Goal: Task Accomplishment & Management: Complete application form

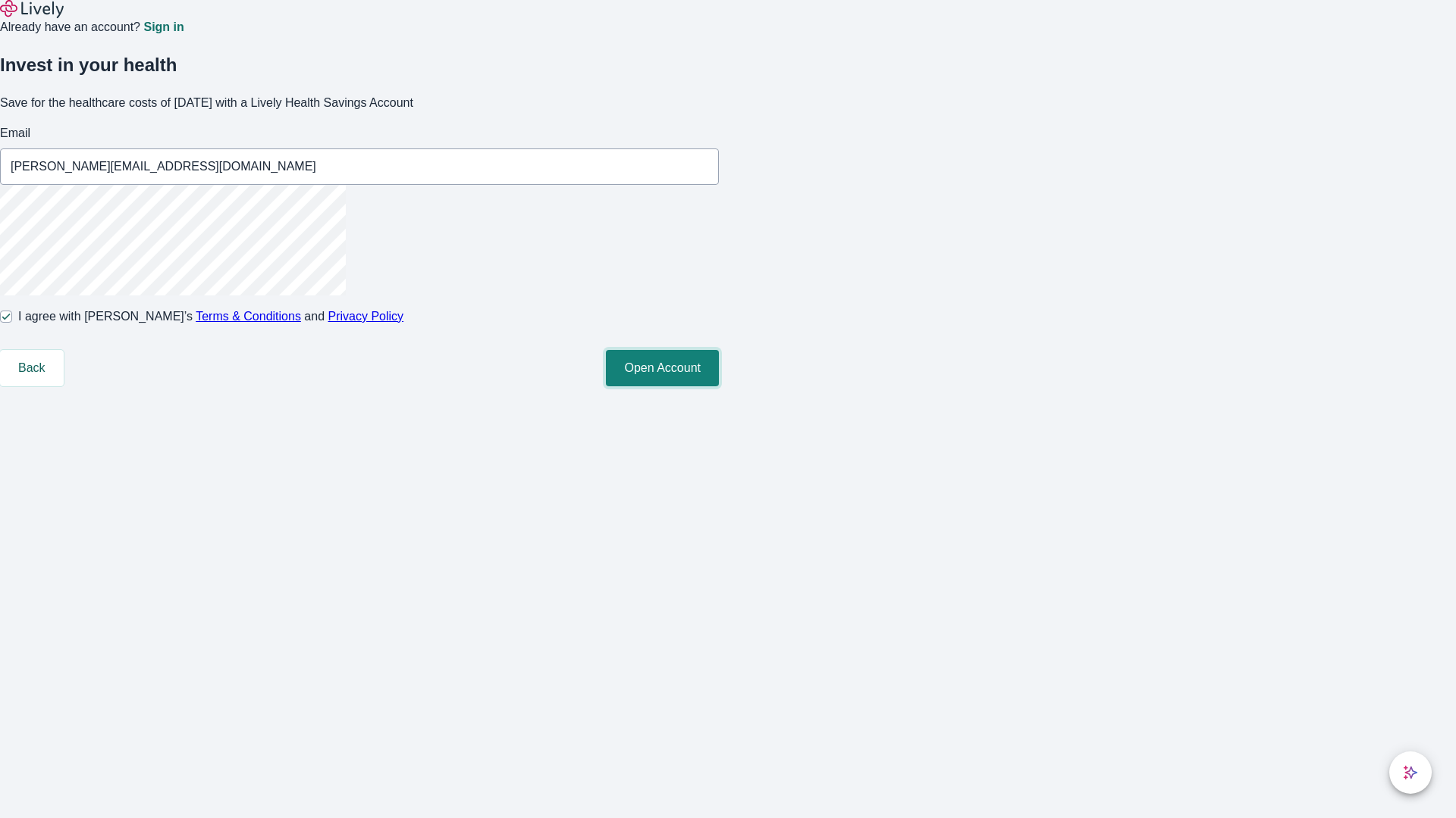
click at [719, 386] on button "Open Account" at bounding box center [662, 368] width 113 height 36
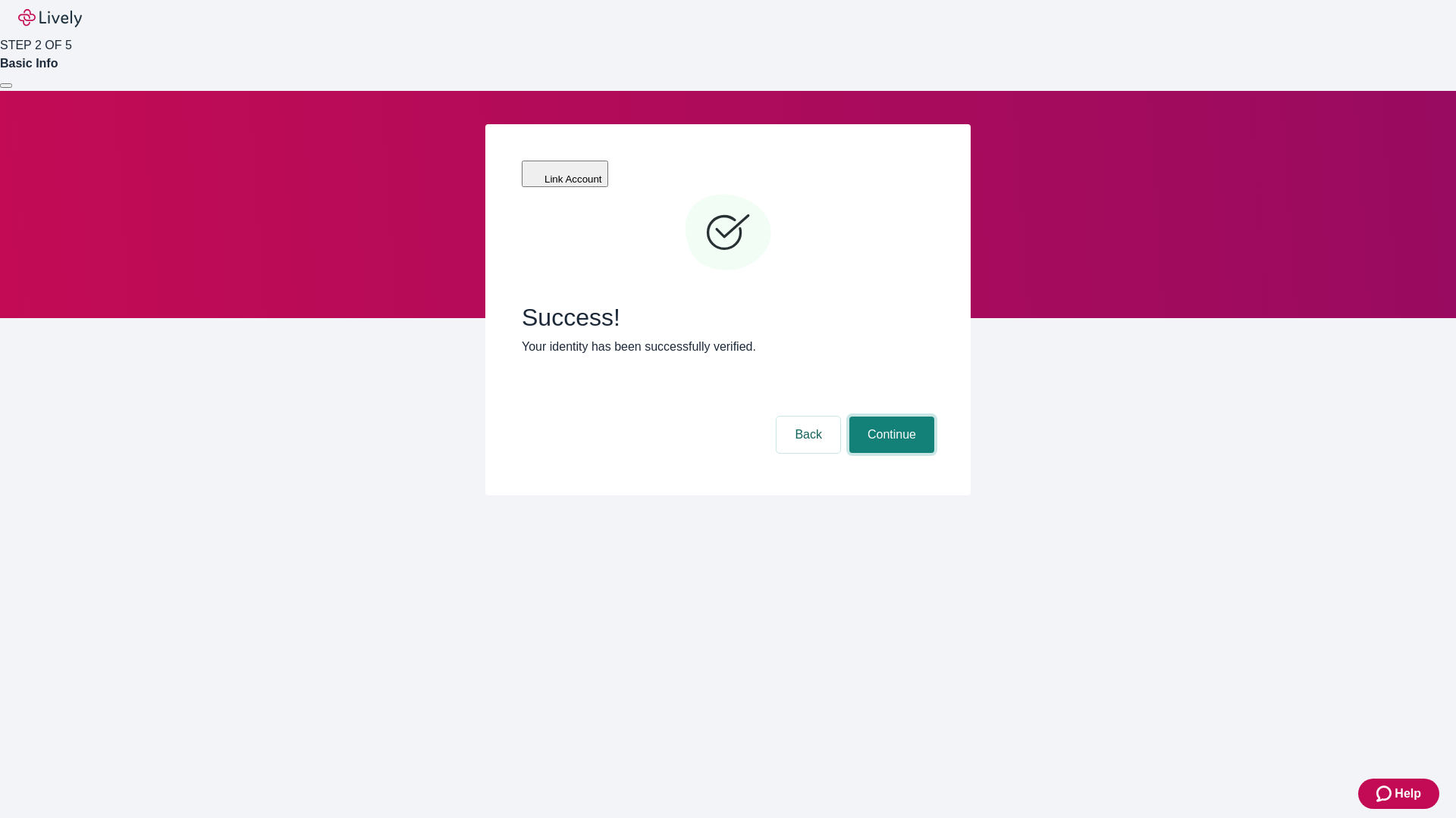
click at [890, 417] on button "Continue" at bounding box center [891, 435] width 85 height 36
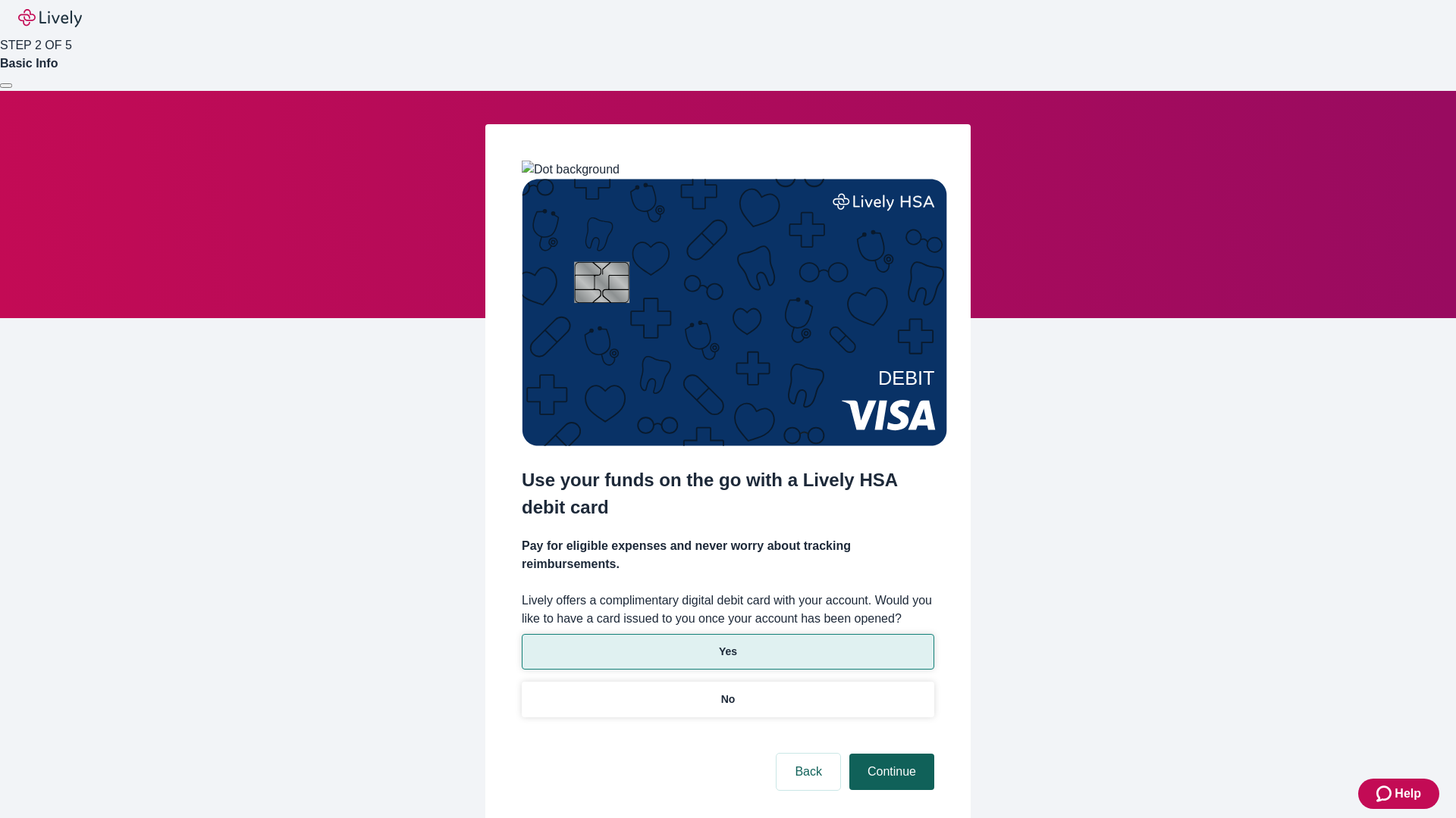
click at [727, 644] on p "Yes" at bounding box center [728, 652] width 18 height 16
click at [890, 754] on button "Continue" at bounding box center [891, 772] width 85 height 36
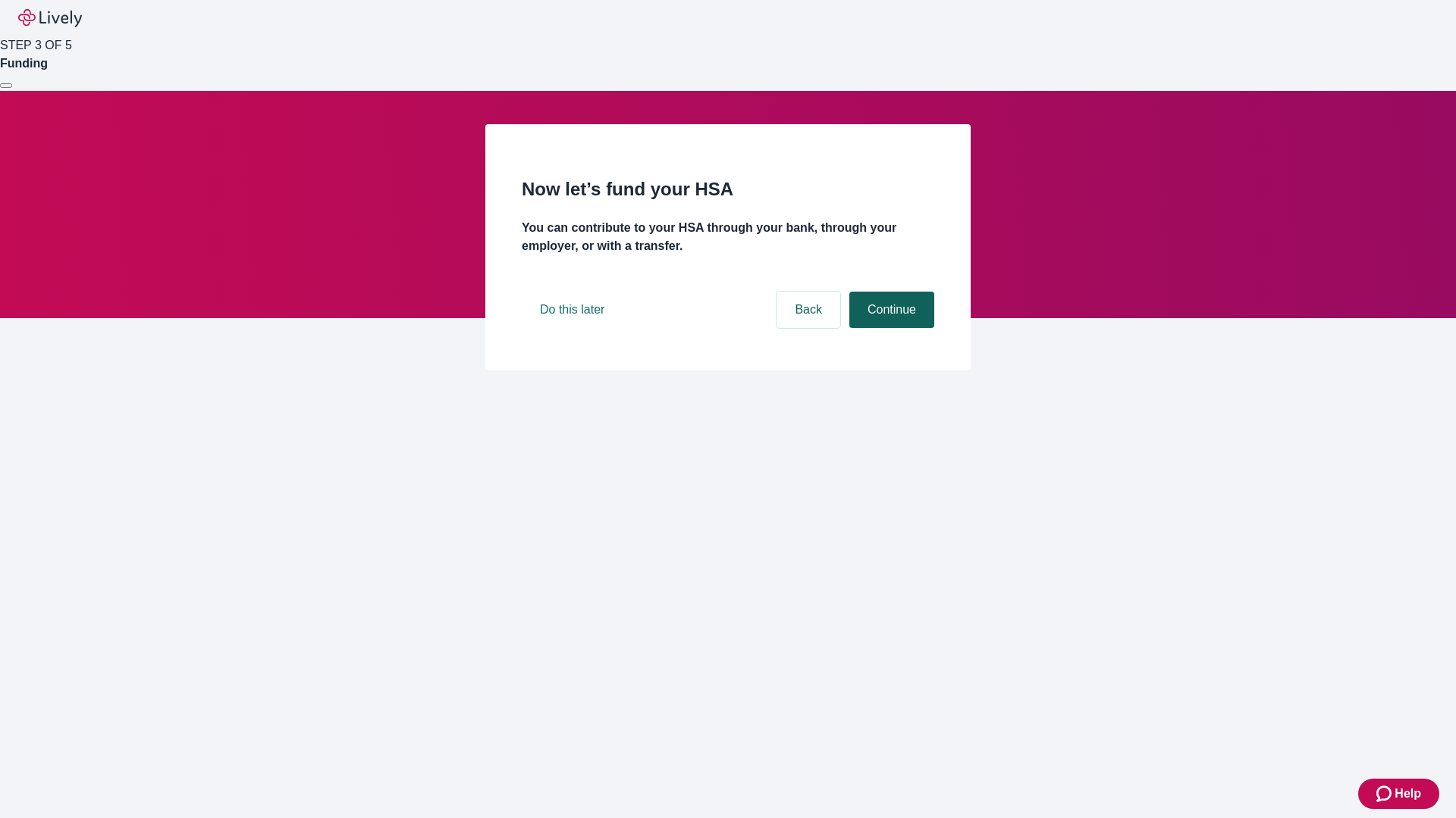
click at [890, 328] on button "Continue" at bounding box center [891, 310] width 85 height 36
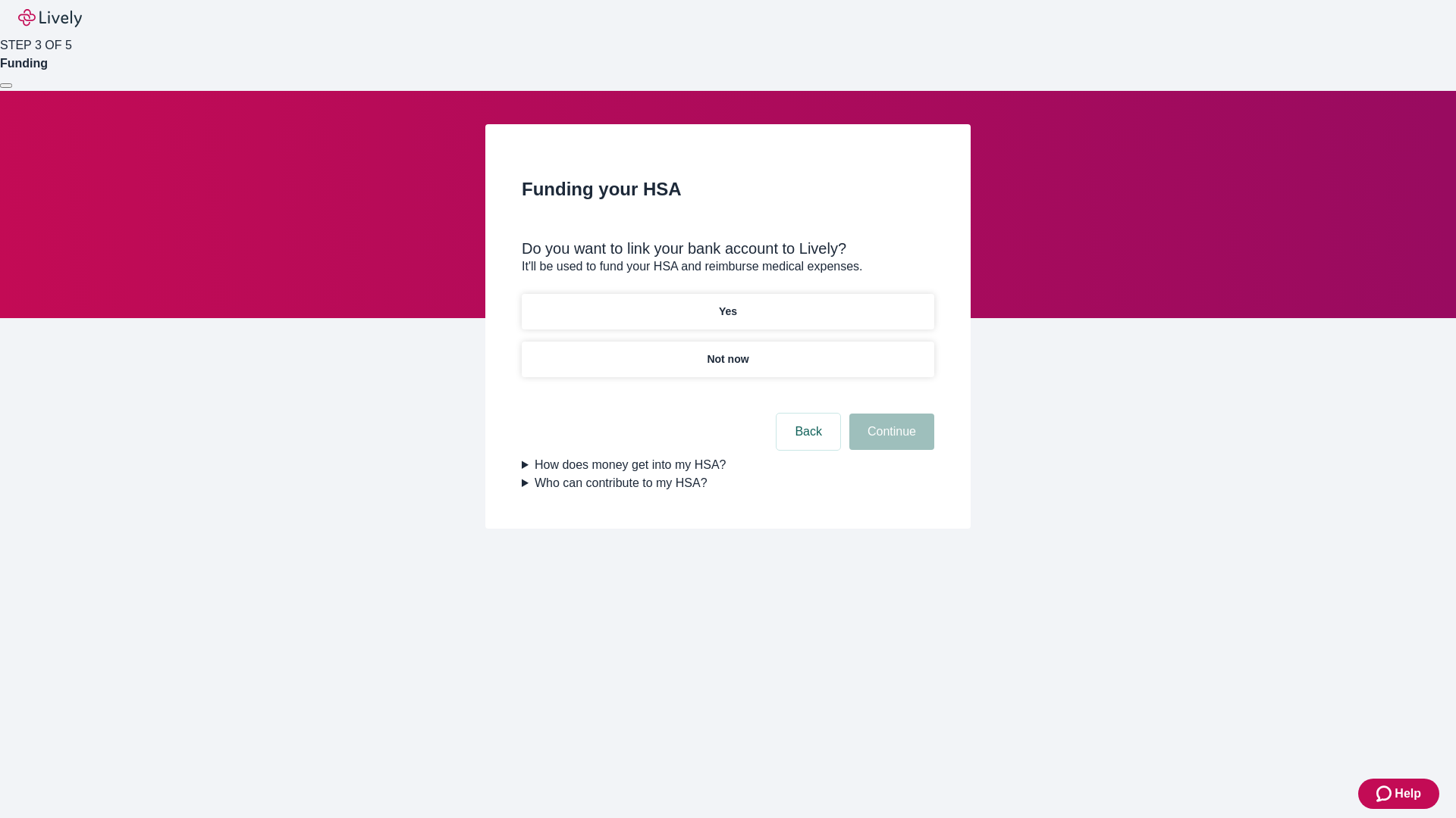
click at [727, 304] on p "Yes" at bounding box center [728, 312] width 18 height 16
click at [890, 414] on button "Continue" at bounding box center [891, 432] width 85 height 36
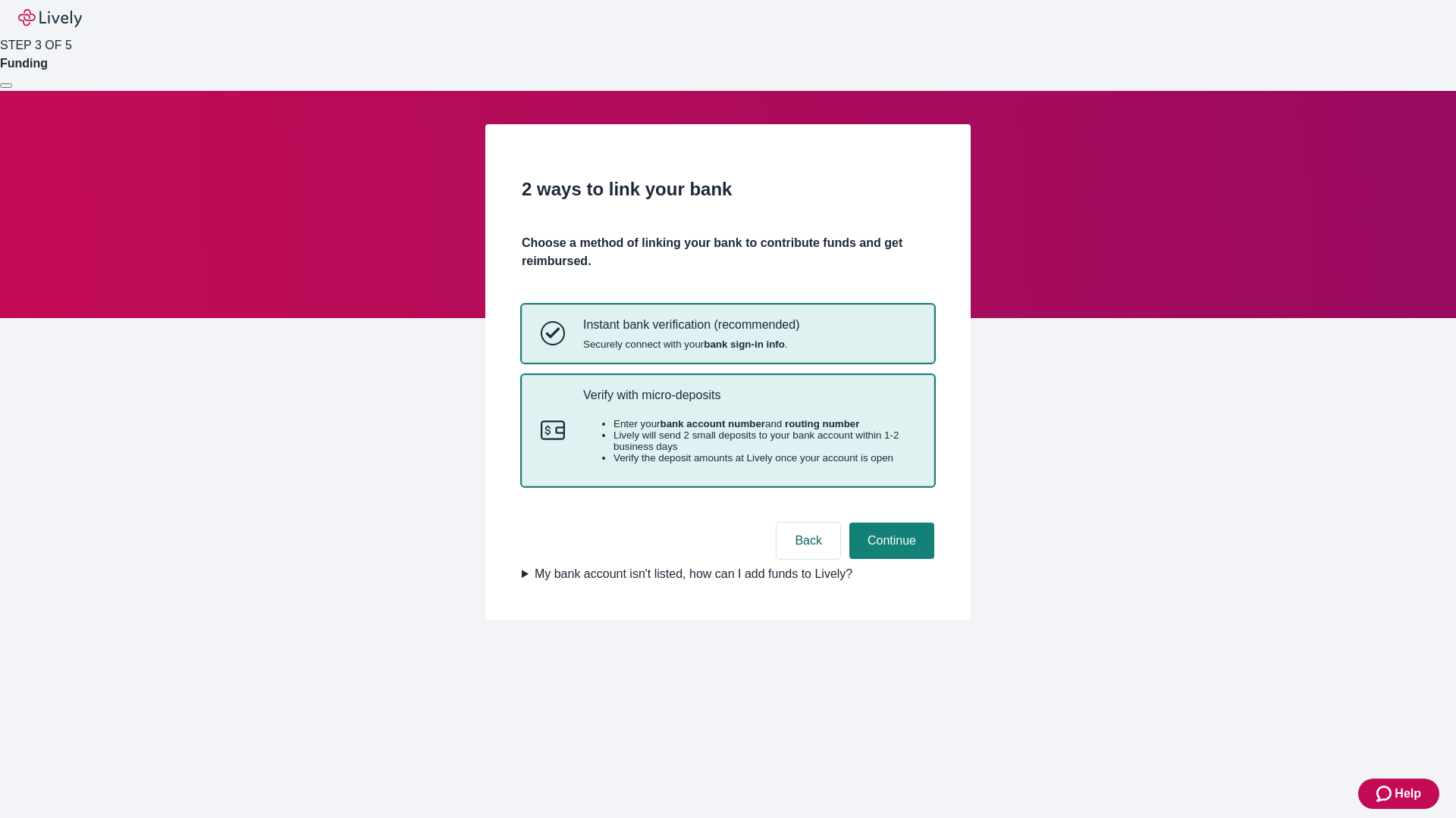
click at [748, 403] on p "Verify with micro-deposits" at bounding box center [749, 395] width 333 height 15
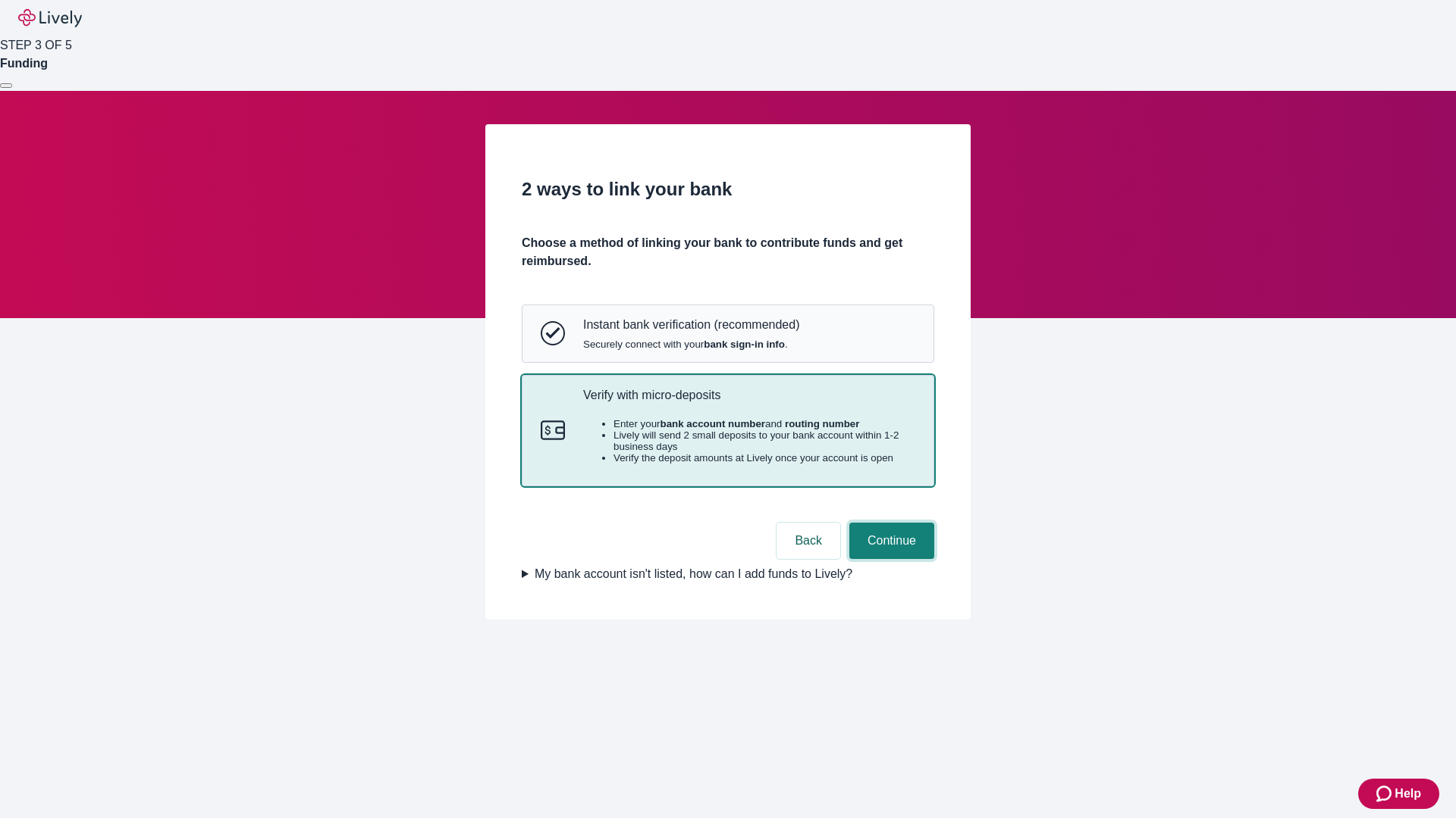
click at [890, 559] on button "Continue" at bounding box center [891, 540] width 85 height 36
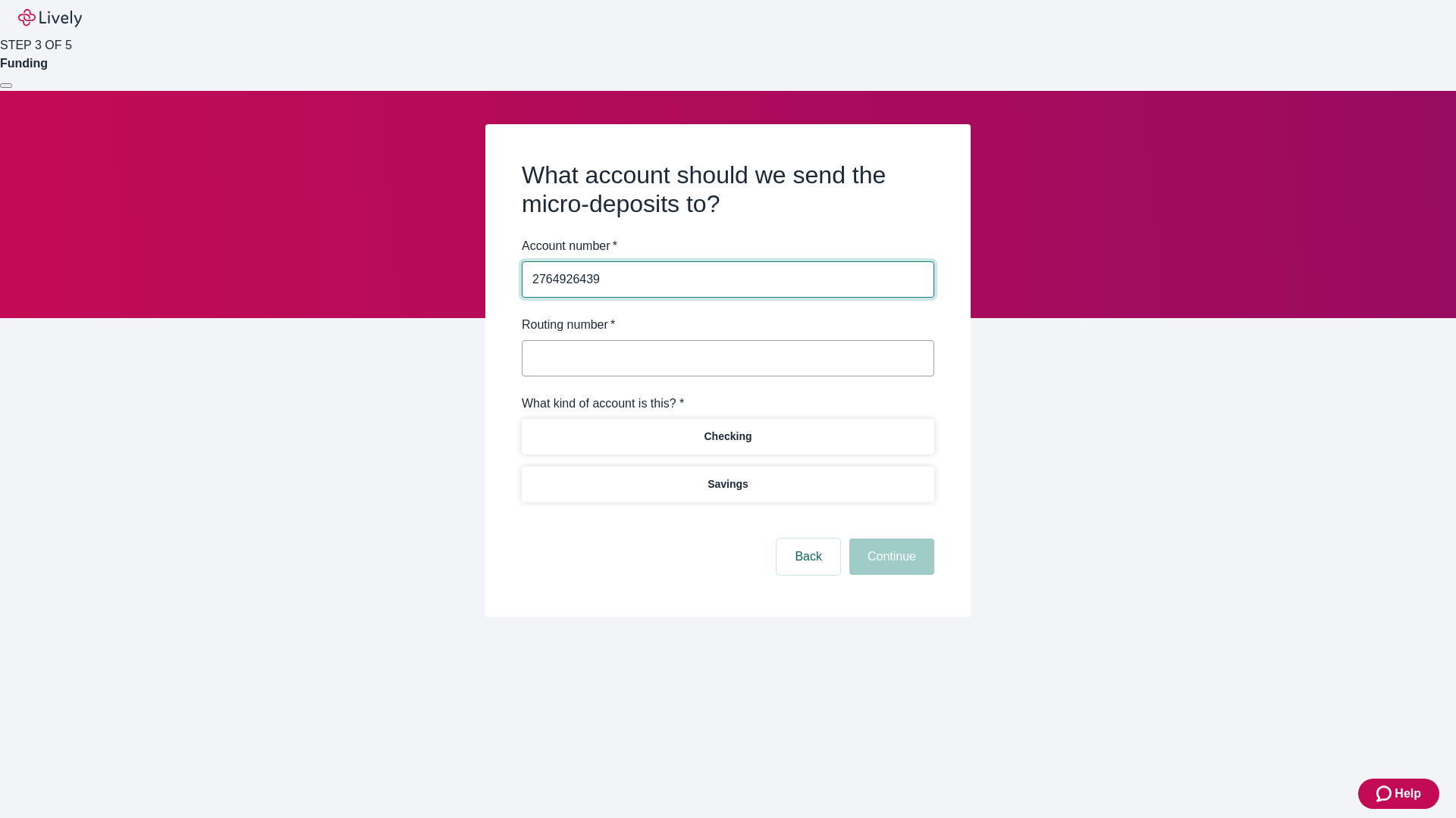
type input "2764926439"
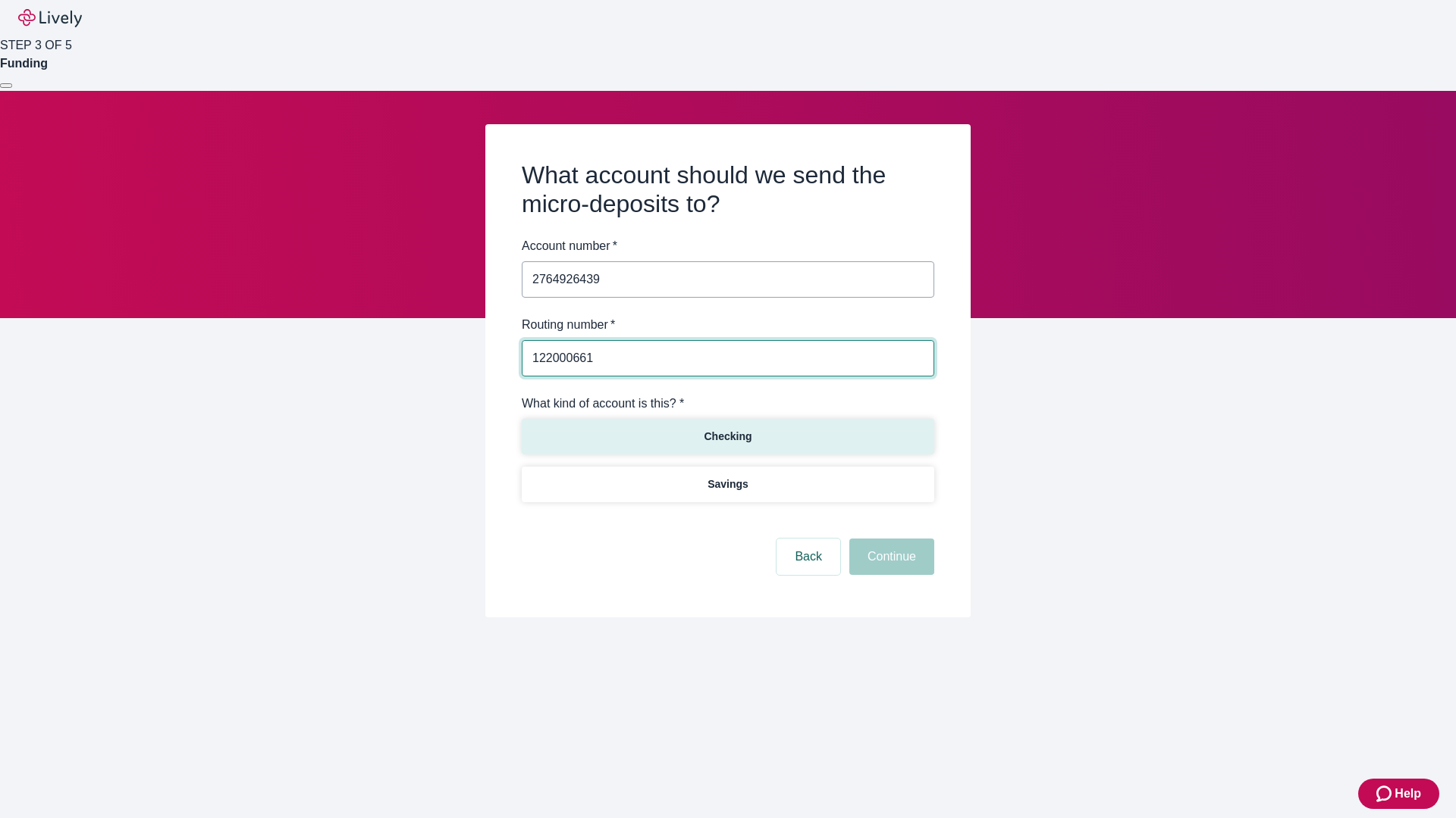
type input "122000661"
click at [727, 436] on p "Checking" at bounding box center [728, 437] width 48 height 16
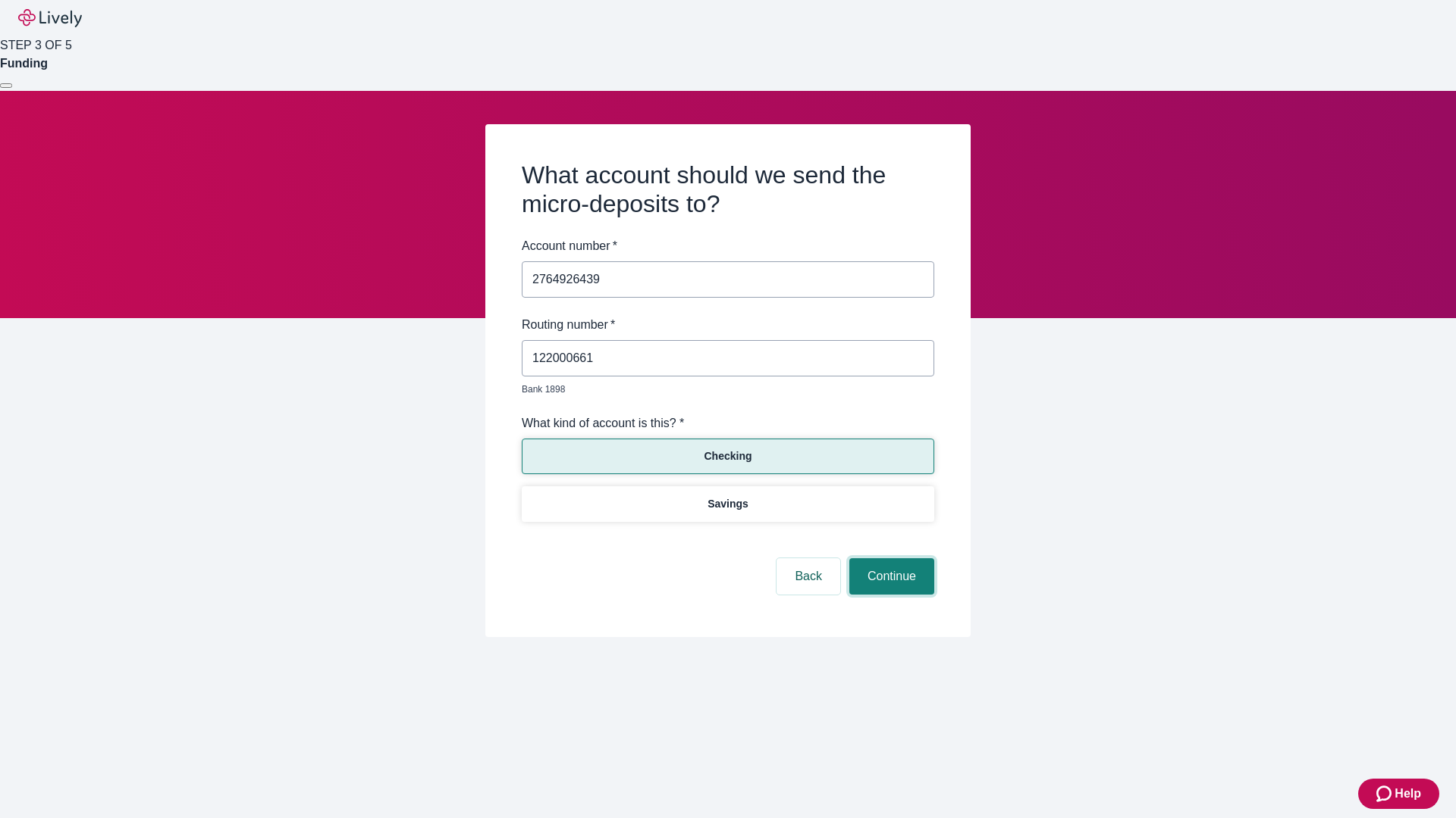
click at [890, 559] on button "Continue" at bounding box center [891, 576] width 85 height 36
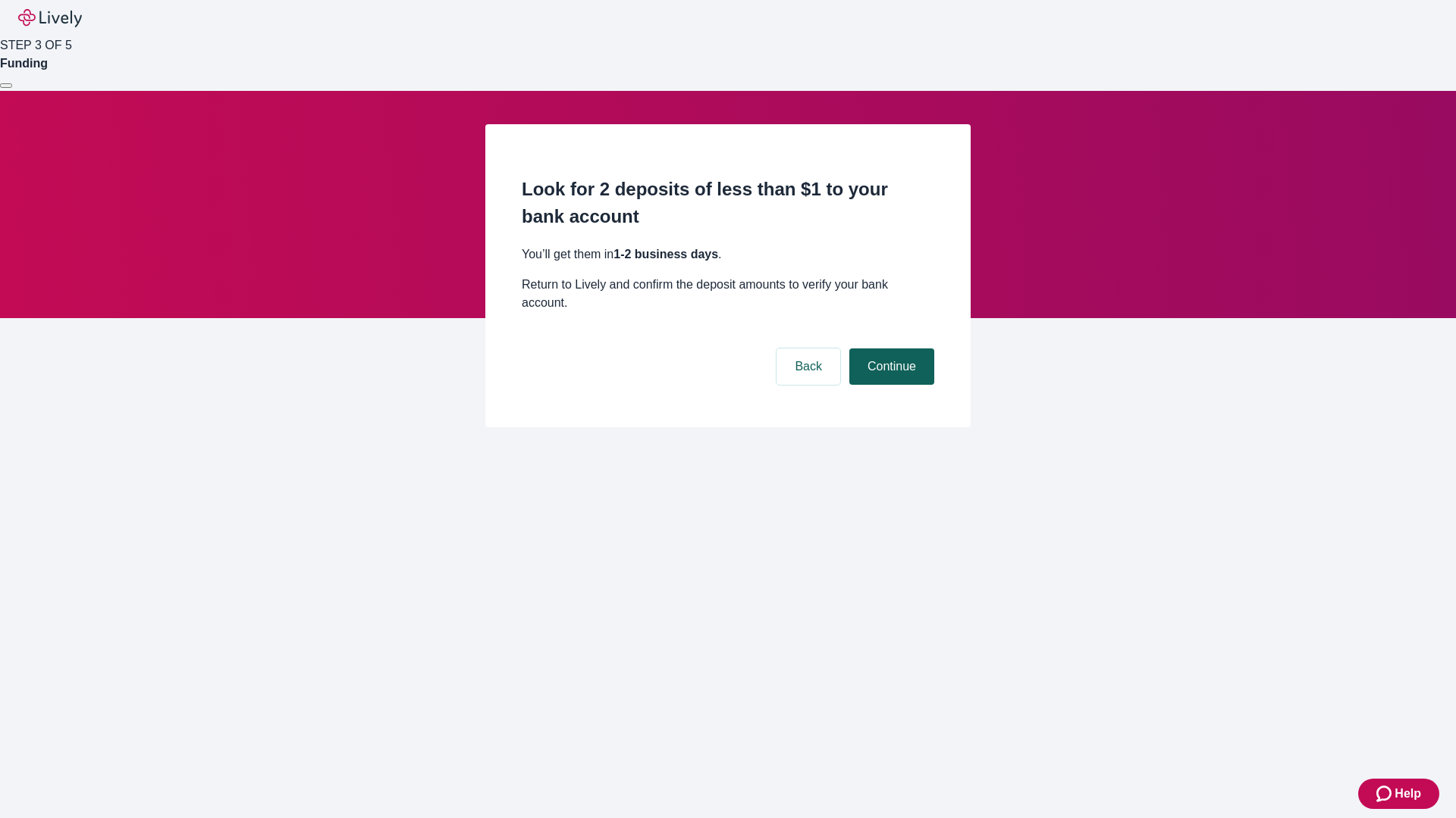
click at [890, 349] on button "Continue" at bounding box center [891, 367] width 85 height 36
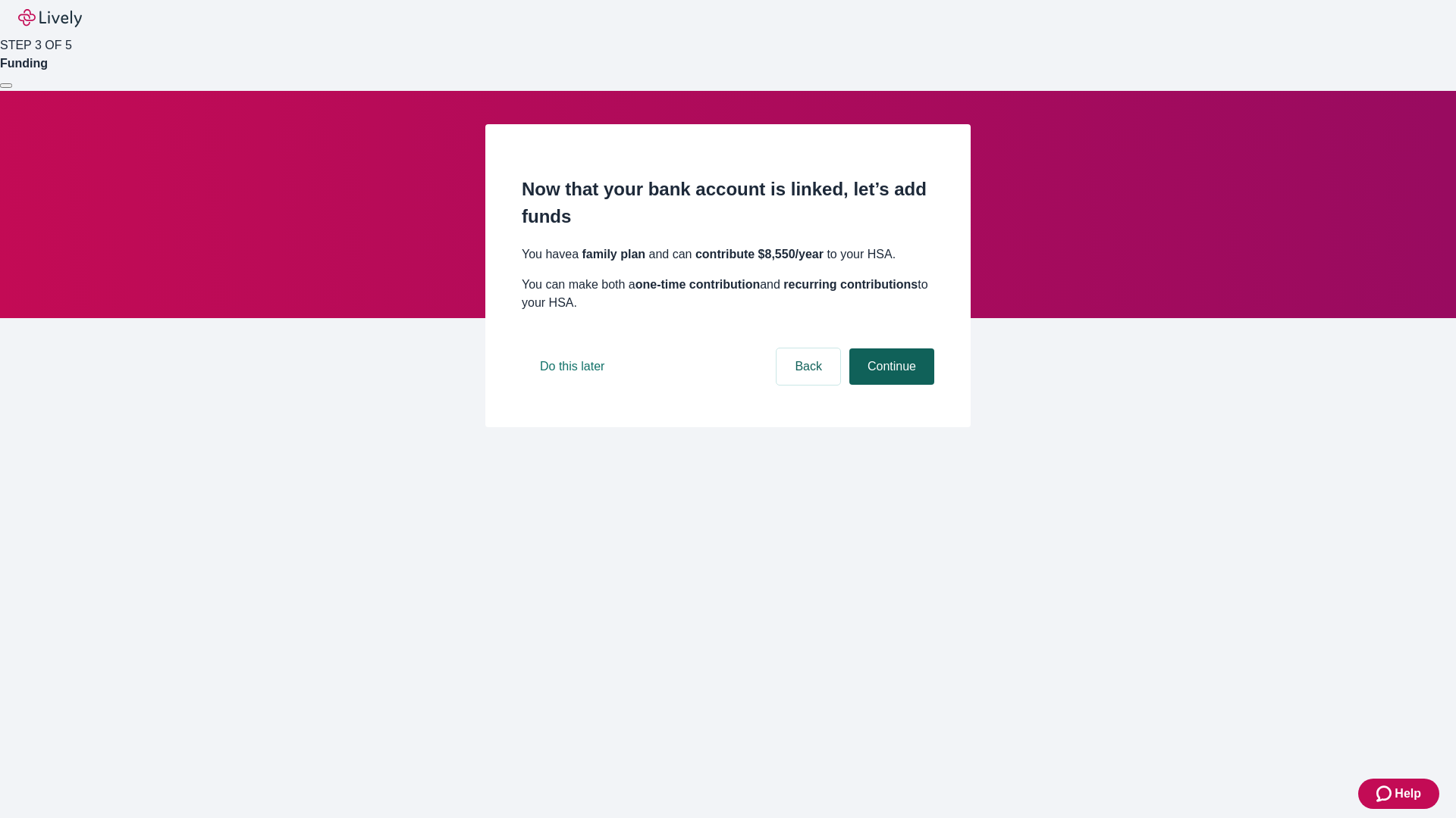
click at [890, 385] on button "Continue" at bounding box center [891, 367] width 85 height 36
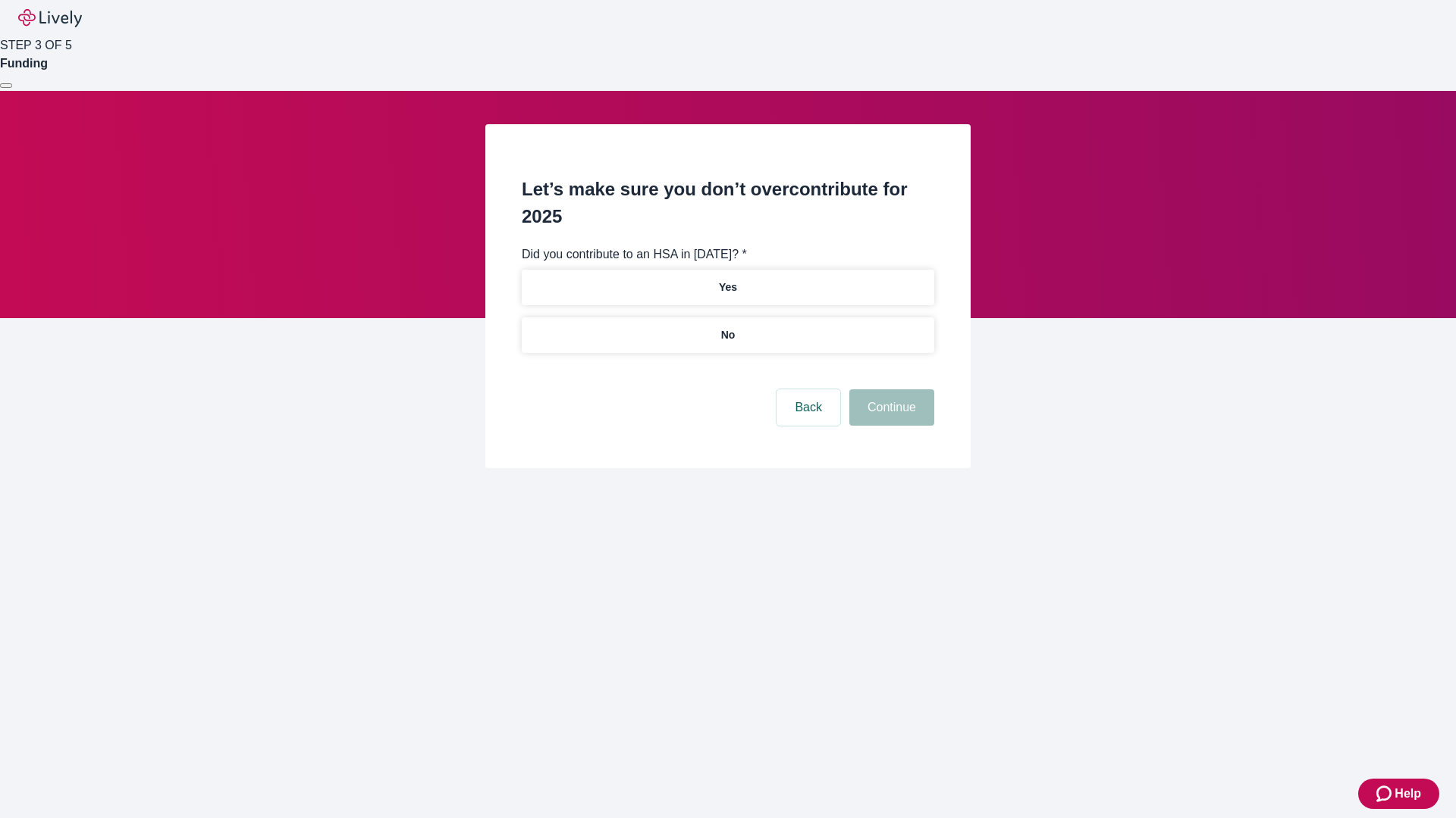
click at [727, 327] on p "No" at bounding box center [728, 335] width 15 height 16
click at [890, 390] on button "Continue" at bounding box center [891, 408] width 85 height 36
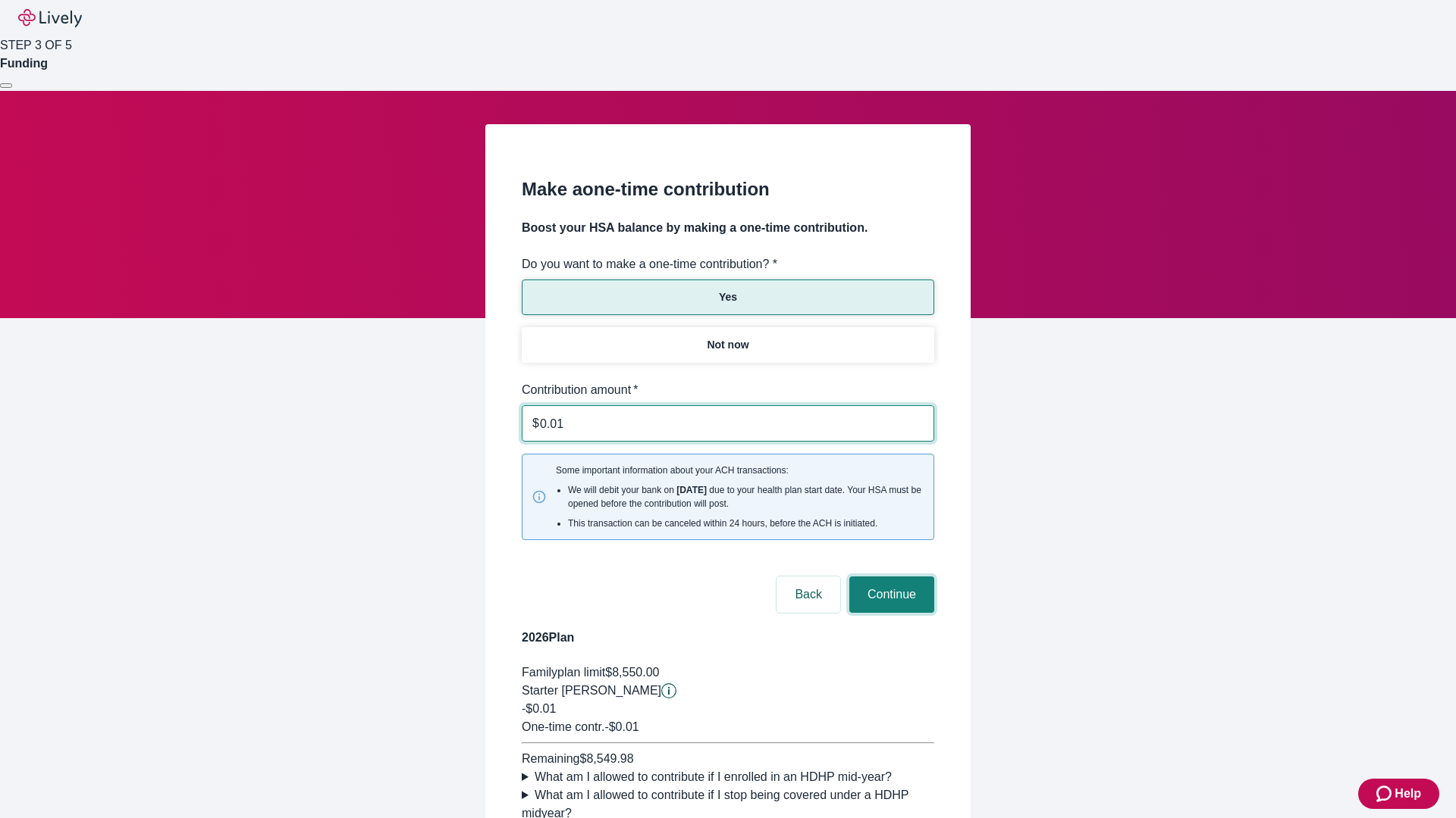
click at [890, 576] on button "Continue" at bounding box center [891, 594] width 85 height 36
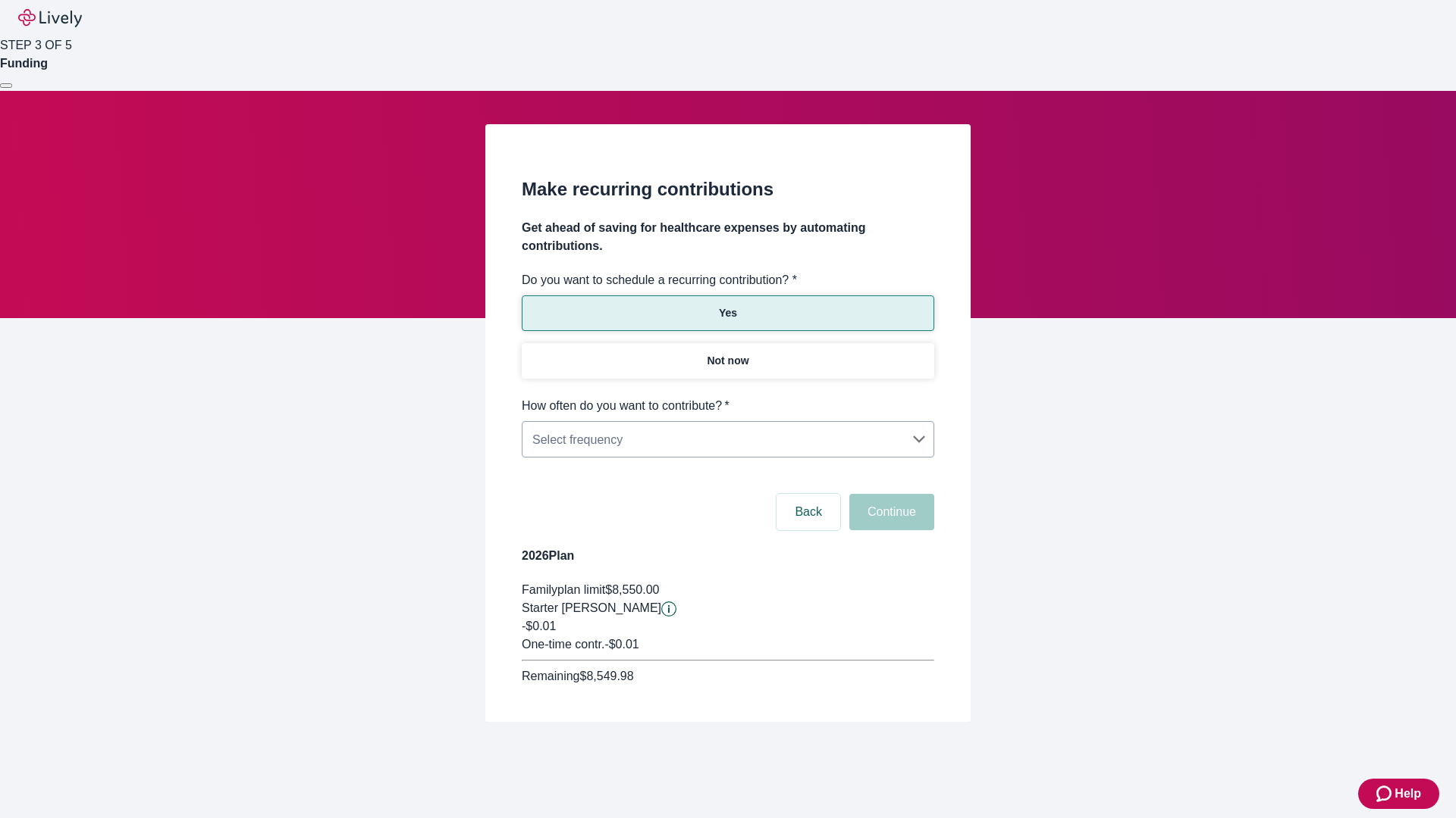
click at [727, 397] on body "Help STEP 3 OF 5 Funding Make recurring contributions Get ahead of saving for h…" at bounding box center [728, 397] width 1456 height 795
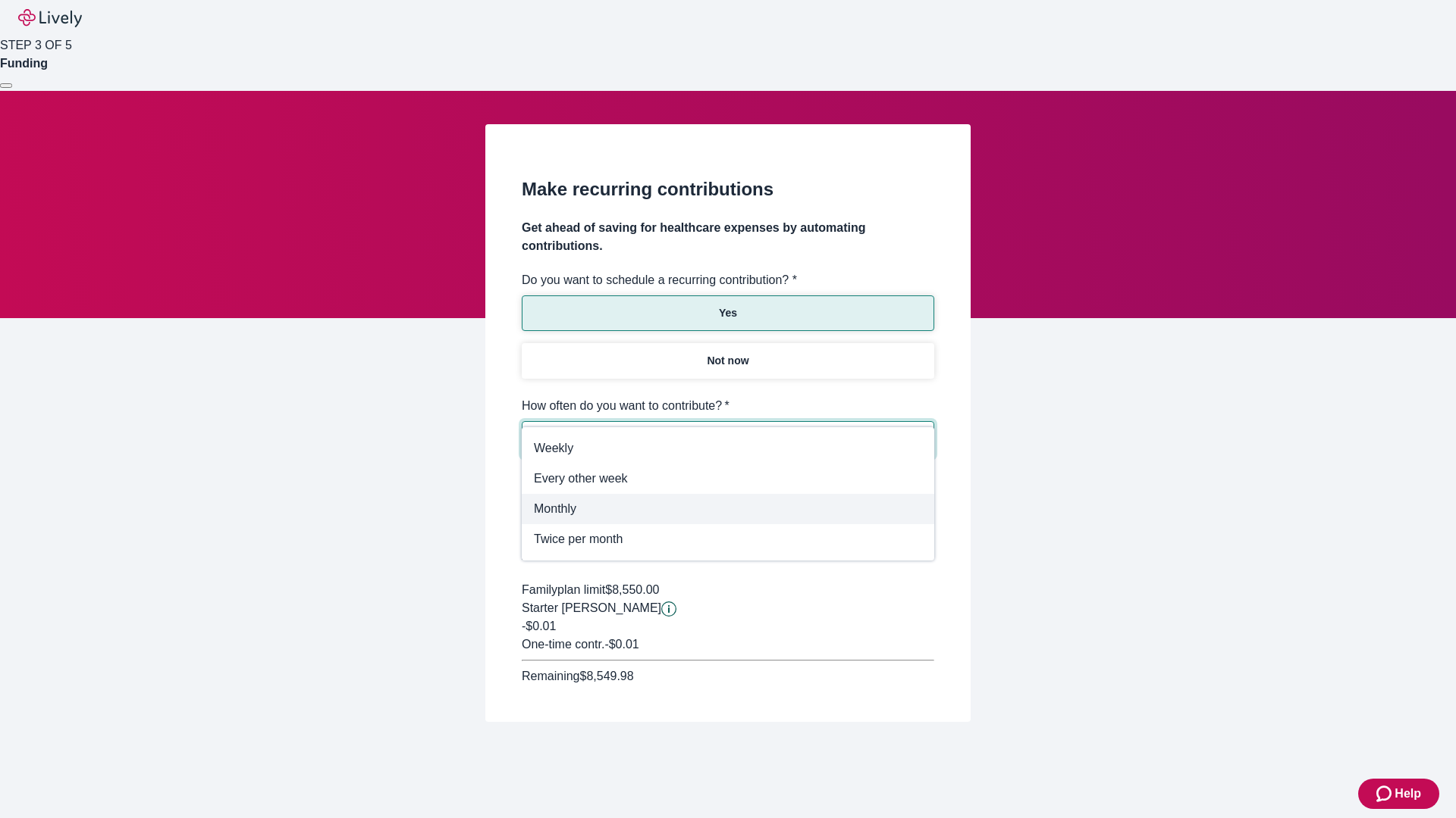
click at [728, 505] on span "Monthly" at bounding box center [728, 509] width 388 height 18
type input "Monthly"
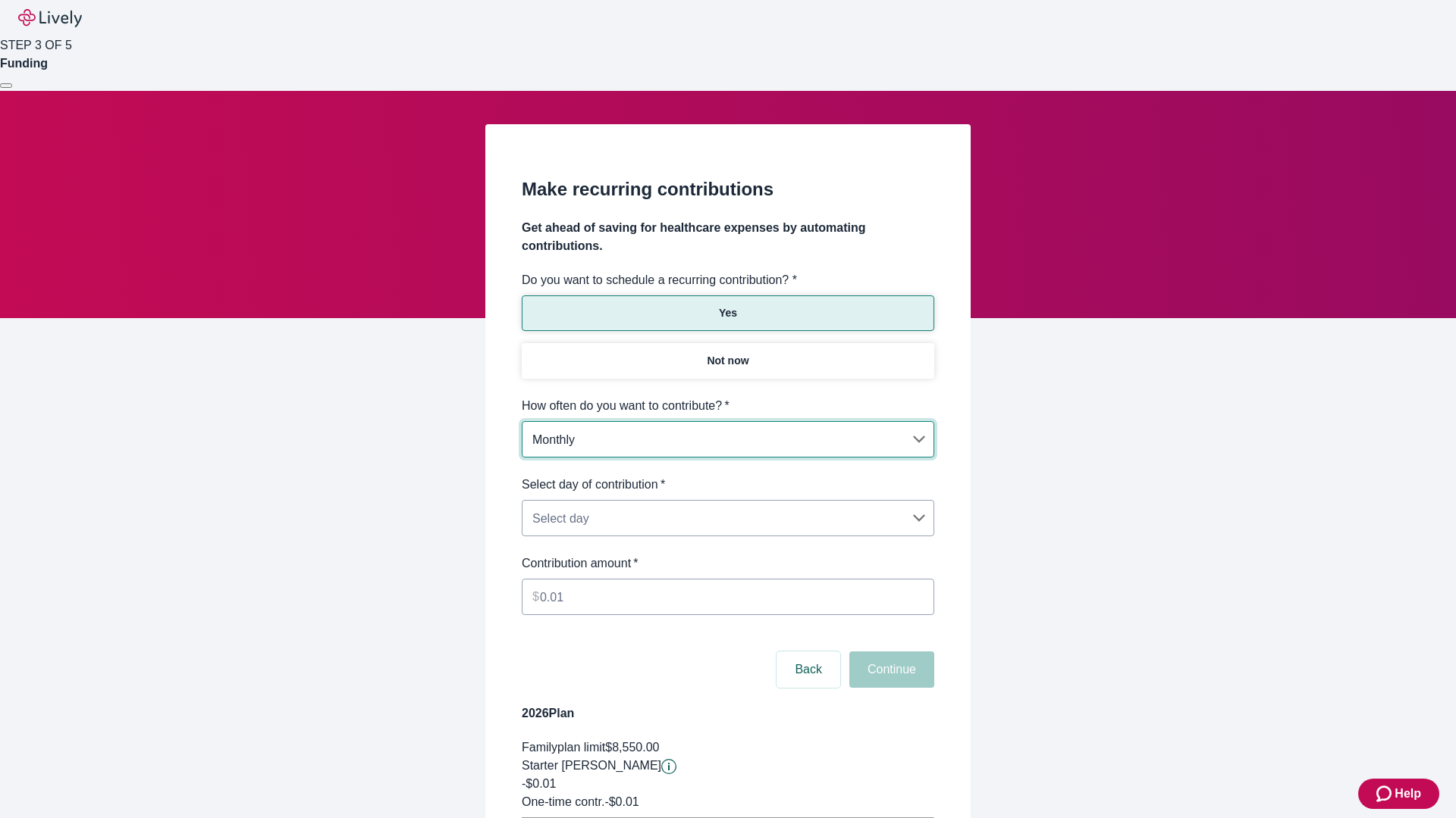
click at [727, 476] on body "Help STEP 3 OF 5 Funding Make recurring contributions Get ahead of saving for h…" at bounding box center [728, 476] width 1456 height 952
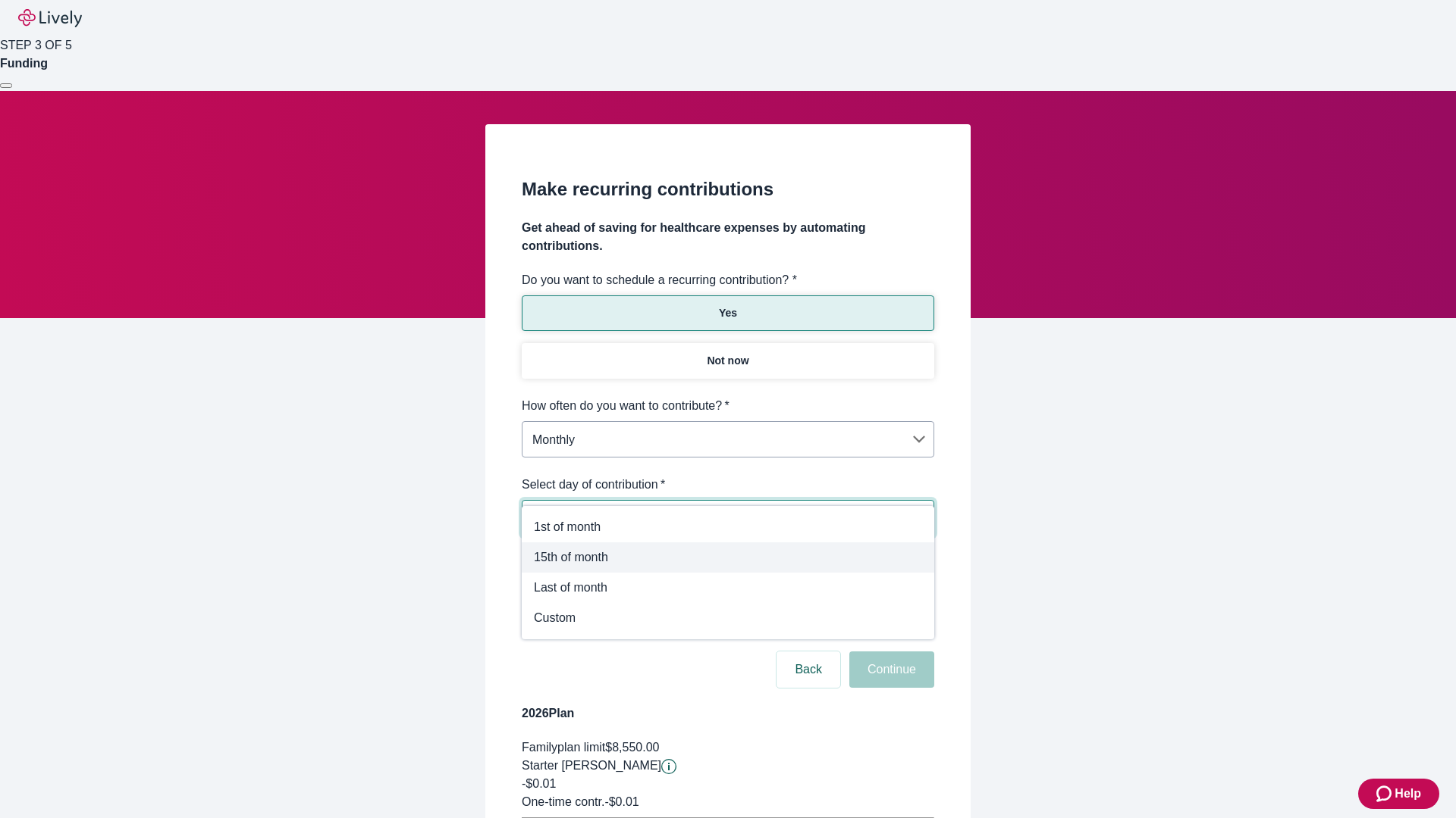
click at [728, 558] on span "15th of month" at bounding box center [728, 558] width 388 height 18
type input "Monthly15th"
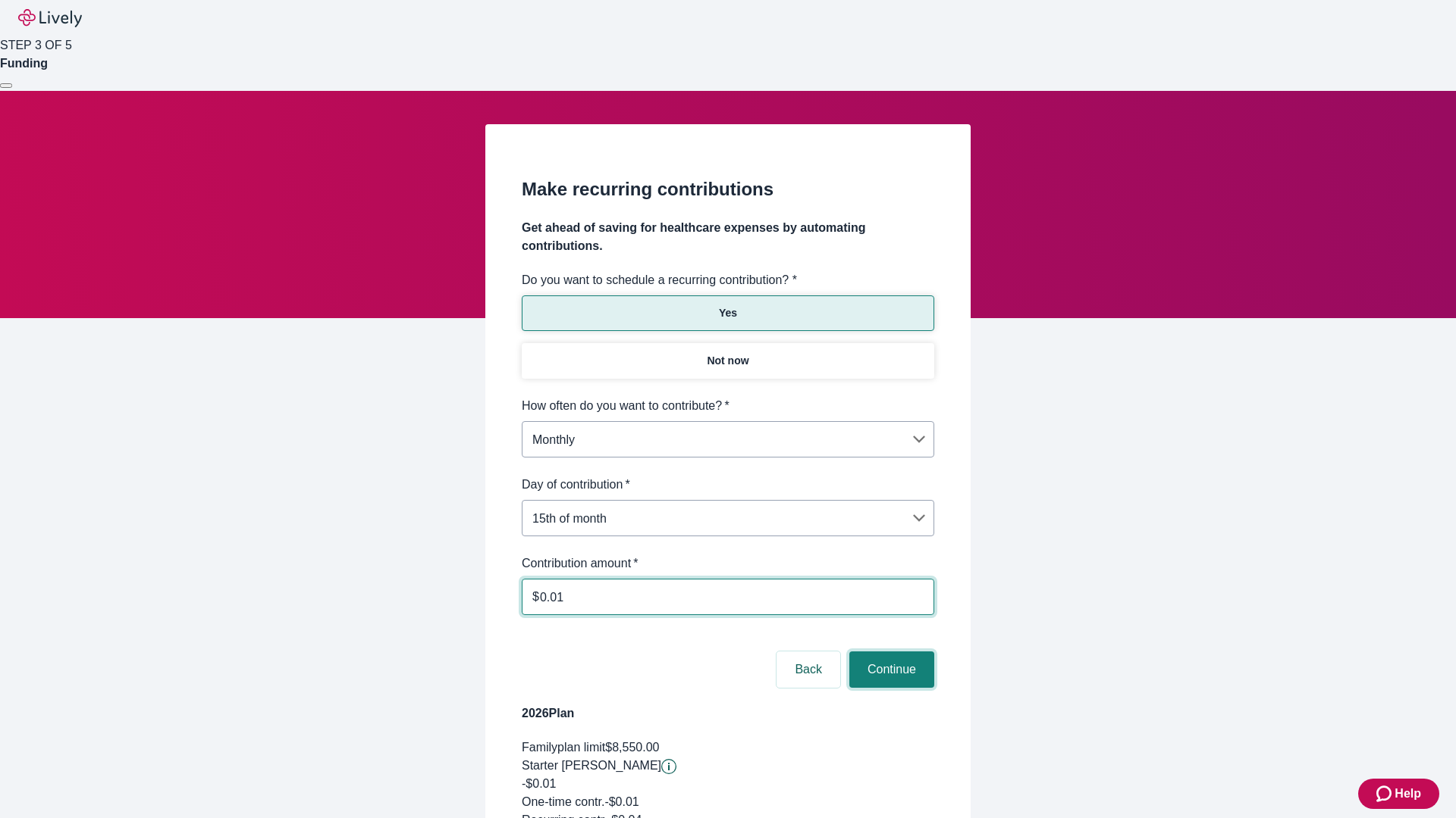
click at [890, 652] on button "Continue" at bounding box center [891, 670] width 85 height 36
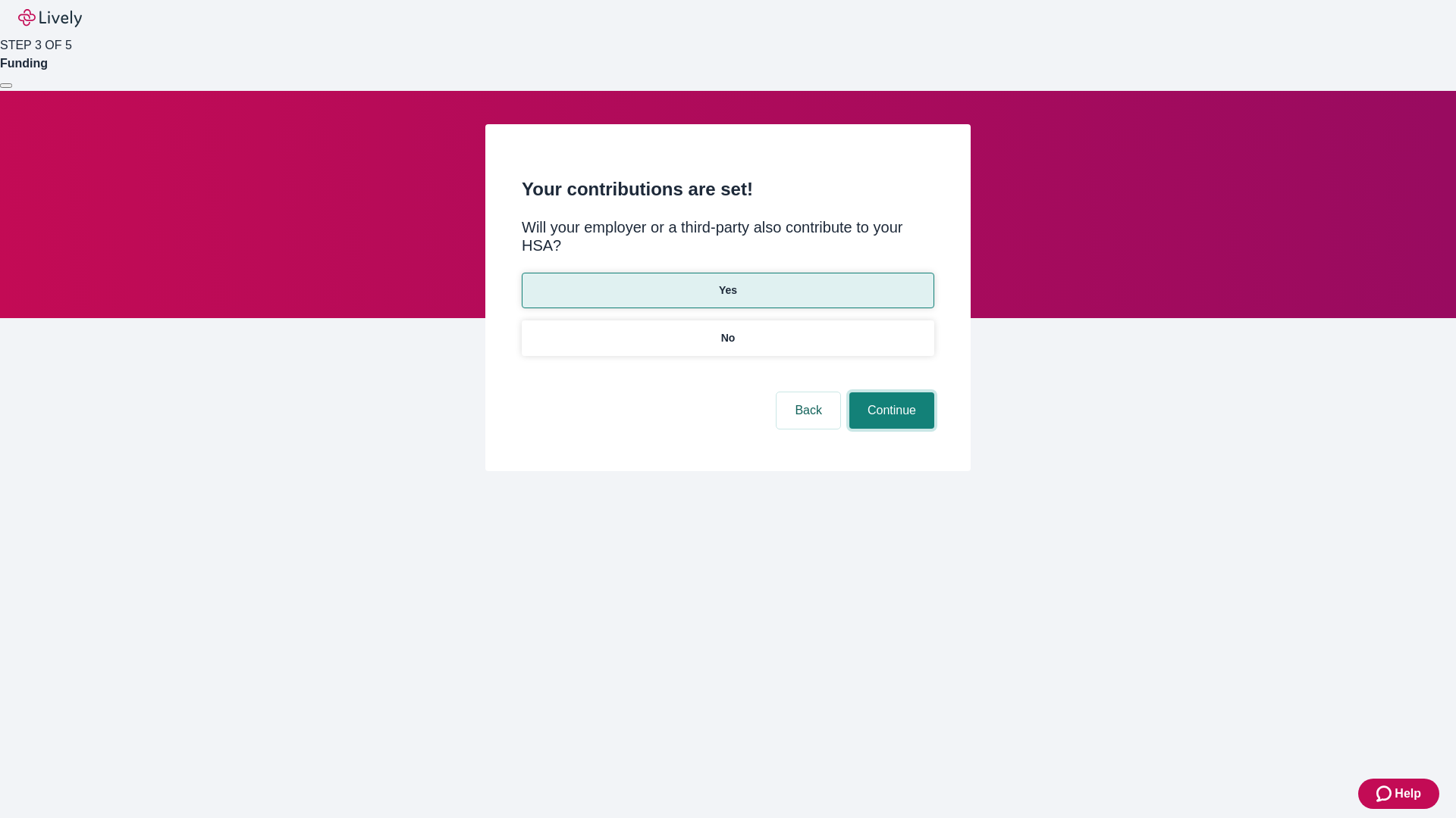
click at [890, 392] on button "Continue" at bounding box center [891, 410] width 85 height 36
